Goal: Information Seeking & Learning: Learn about a topic

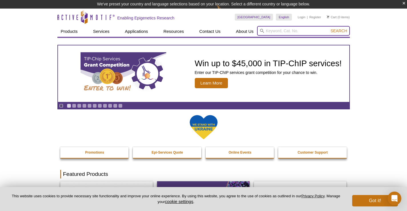
click at [281, 31] on input "search" at bounding box center [303, 31] width 93 height 10
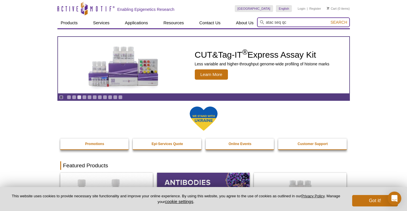
type input "atac seq qc"
click at [339, 22] on button "Search" at bounding box center [339, 22] width 20 height 5
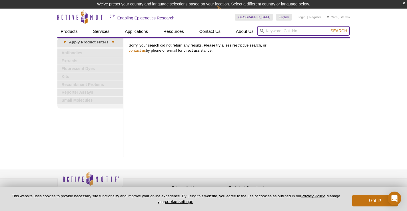
click at [297, 34] on input "search" at bounding box center [303, 31] width 93 height 10
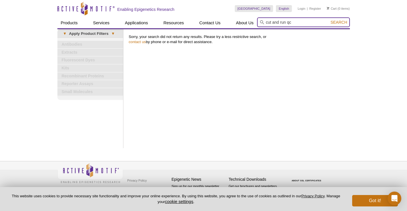
type input "cut and run qc"
click at [339, 22] on button "Search" at bounding box center [339, 22] width 20 height 5
click at [300, 23] on input "search" at bounding box center [303, 22] width 93 height 10
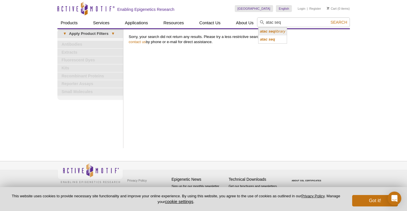
click at [281, 32] on icon "atac seq library" at bounding box center [272, 31] width 25 height 4
type input "atac seq library"
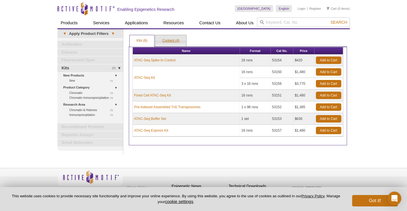
click at [183, 37] on link "Content (4)" at bounding box center [170, 40] width 31 height 11
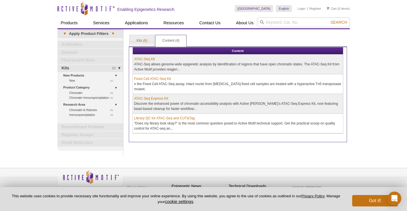
click at [159, 119] on link "Library QC for ATAC-Seq and CUT&Tag" at bounding box center [164, 118] width 61 height 5
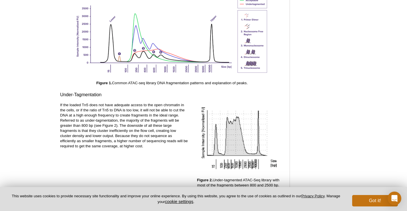
scroll to position [868, 0]
